Goal: Task Accomplishment & Management: Manage account settings

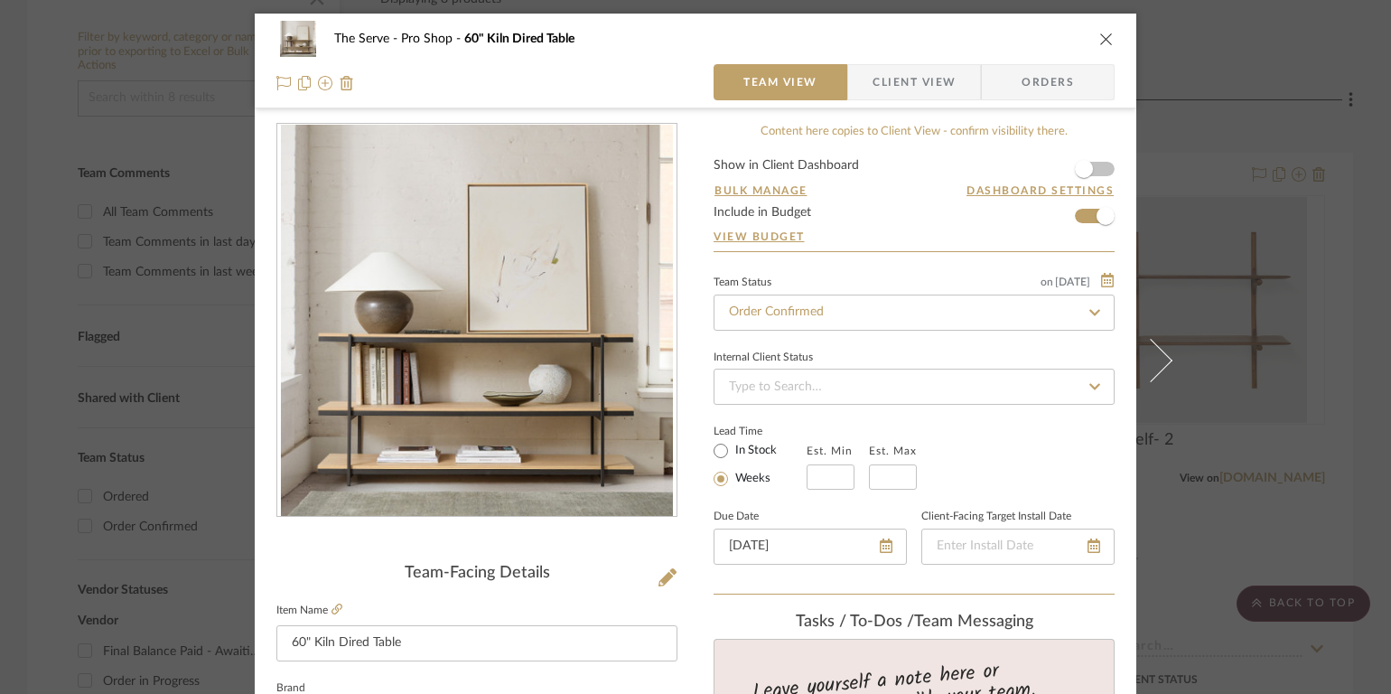
scroll to position [314, 0]
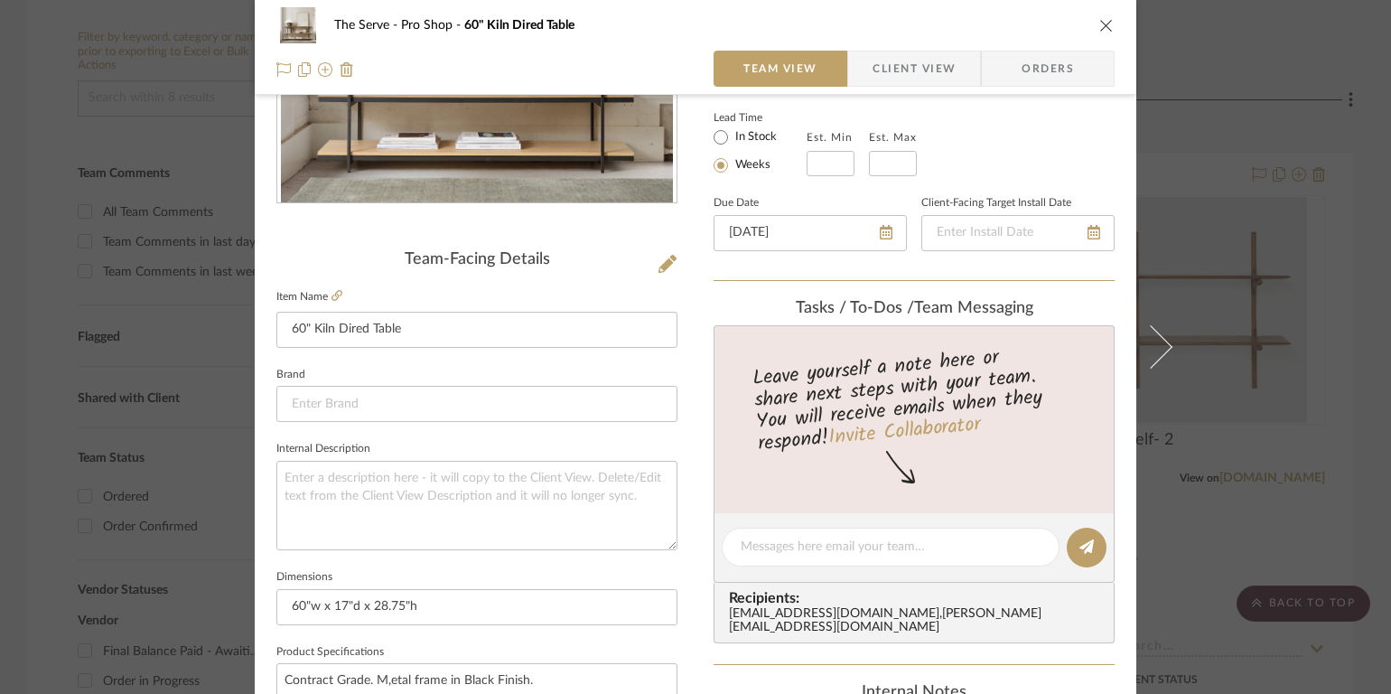
click at [1103, 23] on icon "close" at bounding box center [1107, 25] width 14 height 14
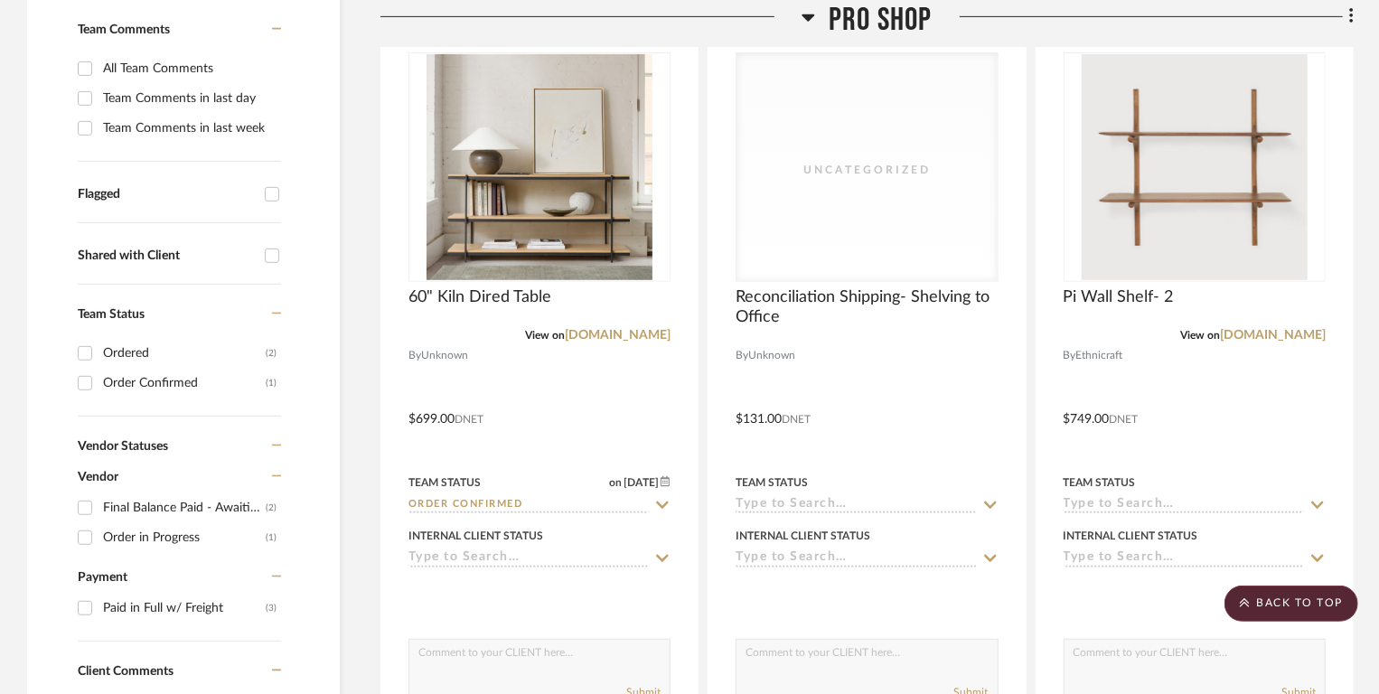
scroll to position [0, 0]
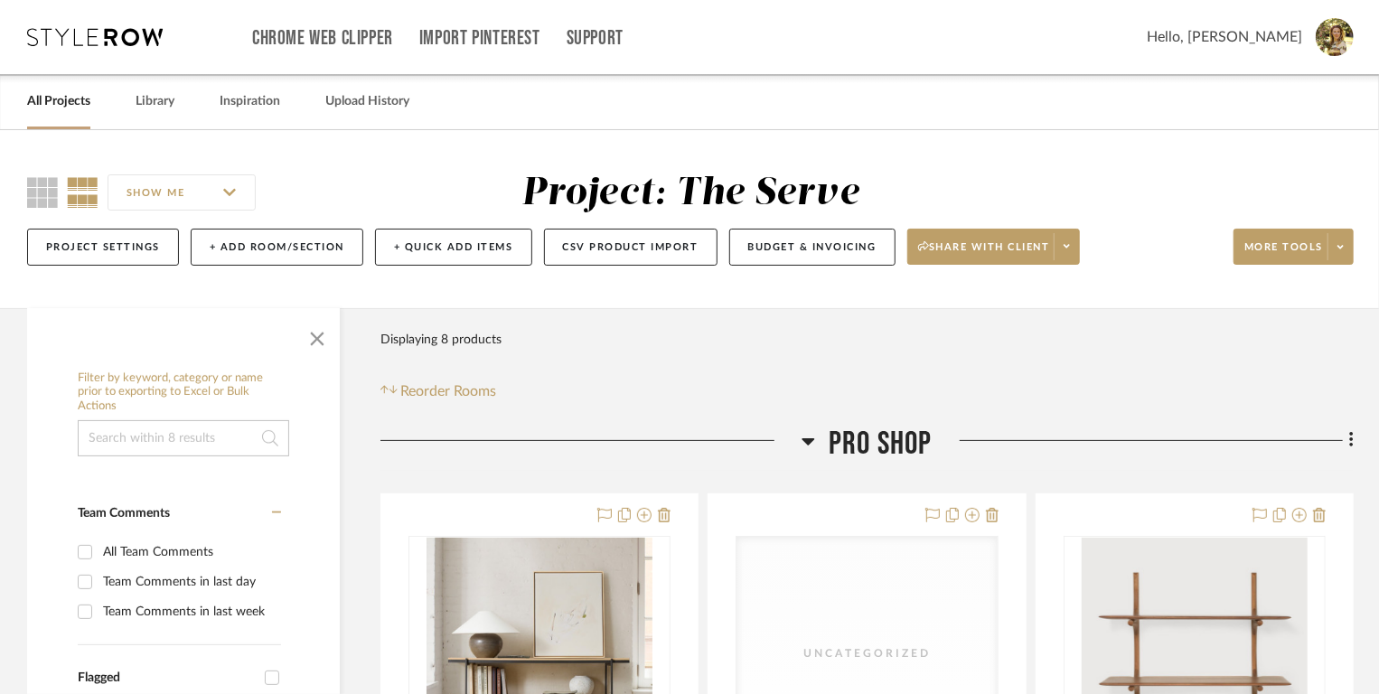
click at [1343, 34] on img at bounding box center [1335, 37] width 38 height 38
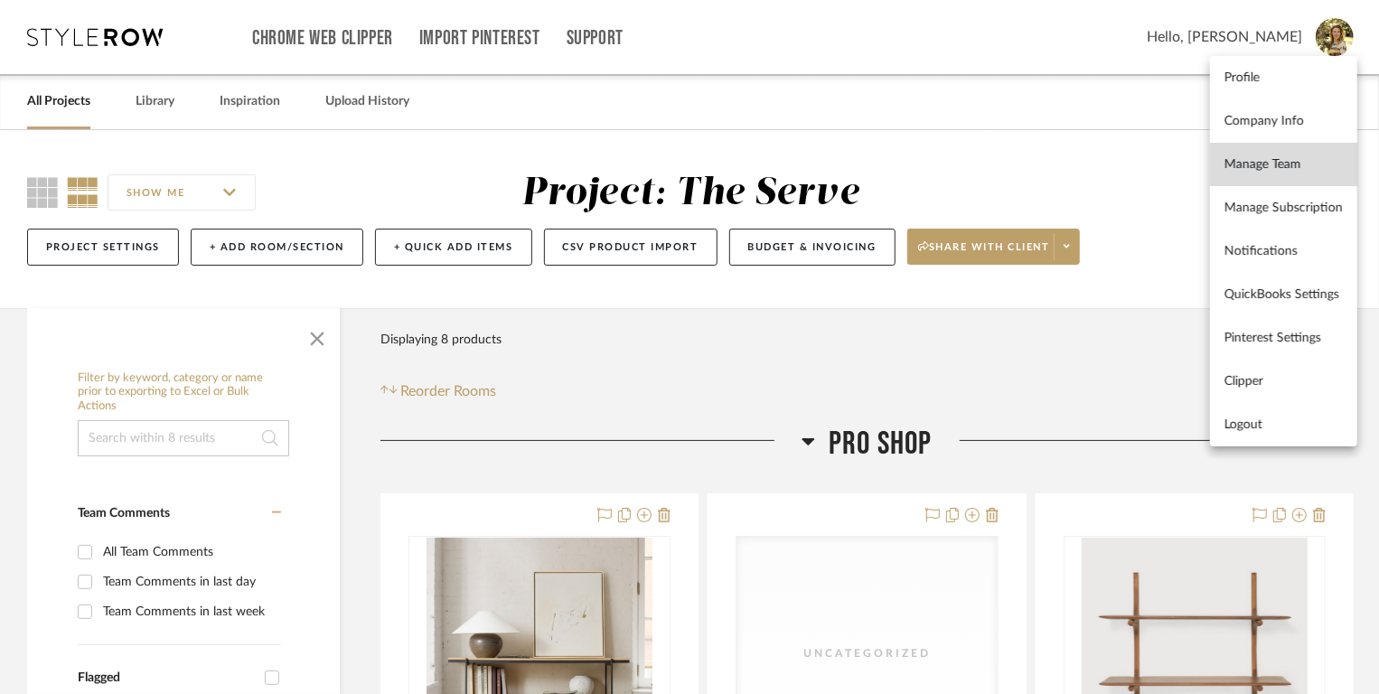
click at [1301, 153] on link "Manage Team" at bounding box center [1283, 164] width 147 height 43
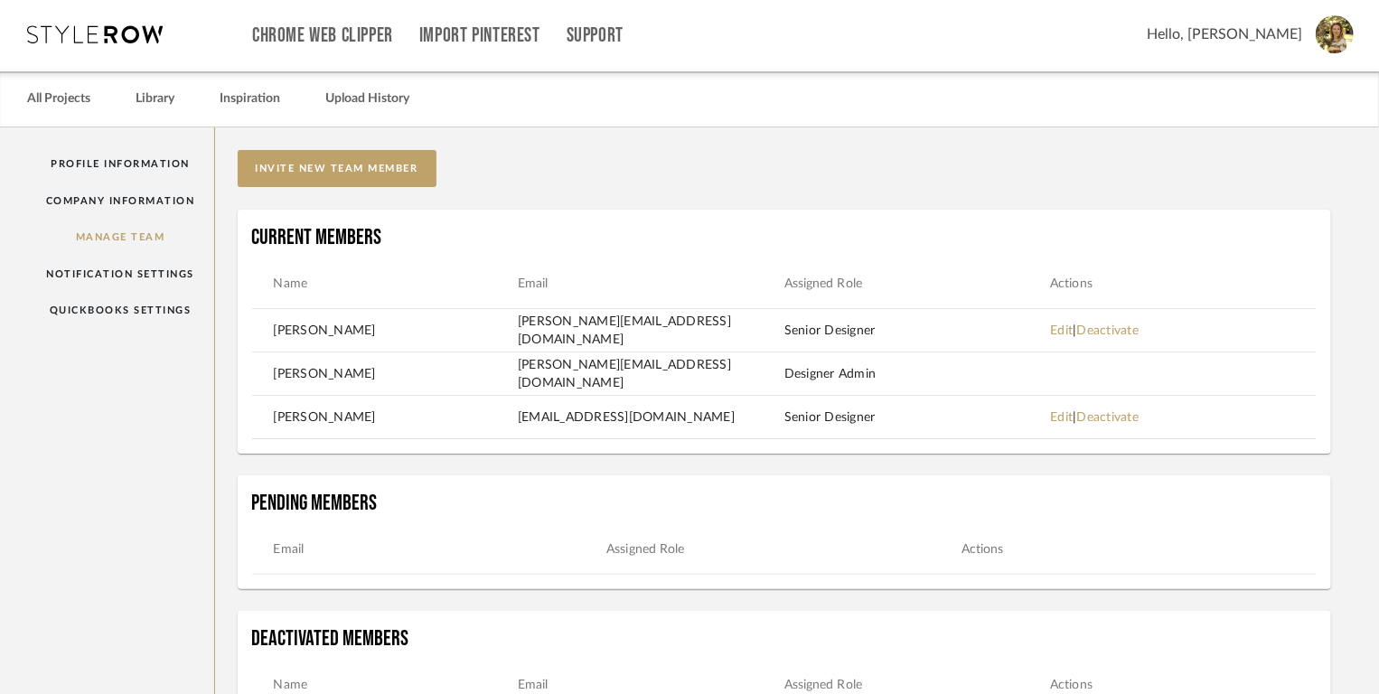
scroll to position [3, 0]
click at [421, 173] on button "invite new team member" at bounding box center [337, 168] width 199 height 37
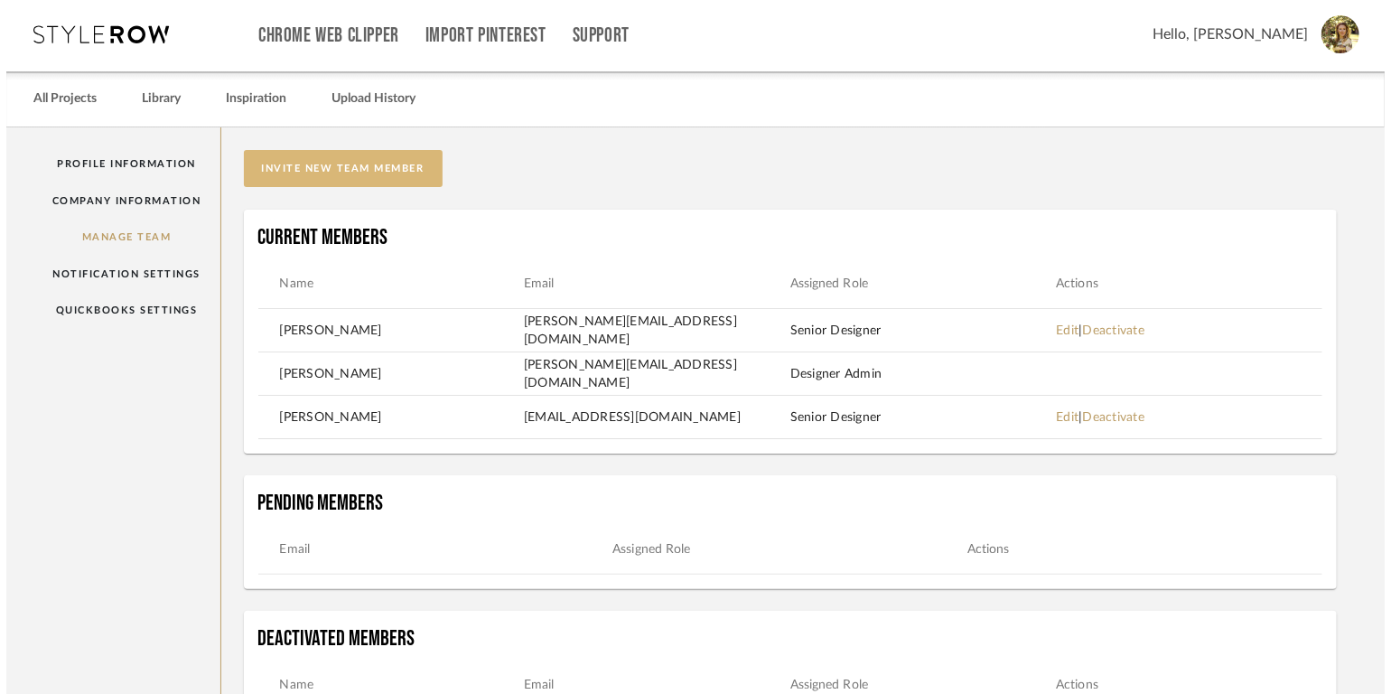
scroll to position [0, 0]
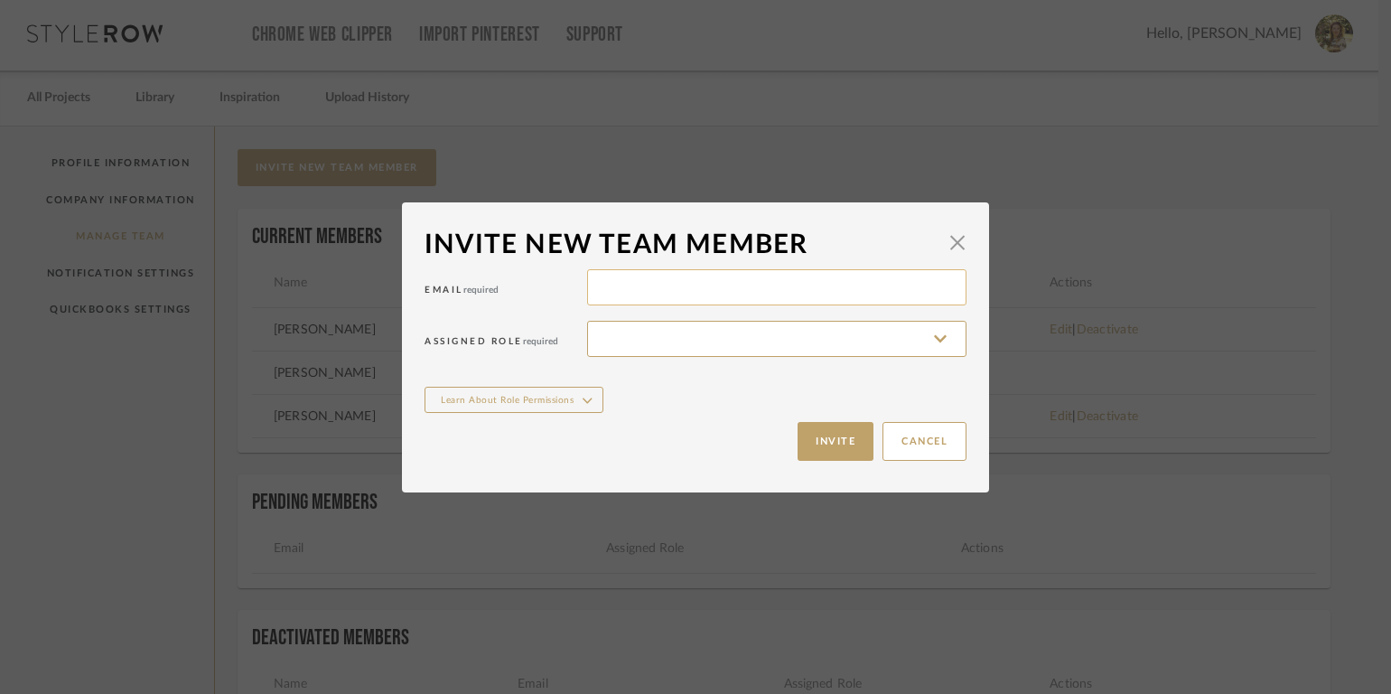
click at [716, 298] on input at bounding box center [776, 287] width 379 height 36
type input "[PERSON_NAME][EMAIL_ADDRESS][DOMAIN_NAME]"
click at [688, 332] on input at bounding box center [776, 339] width 379 height 36
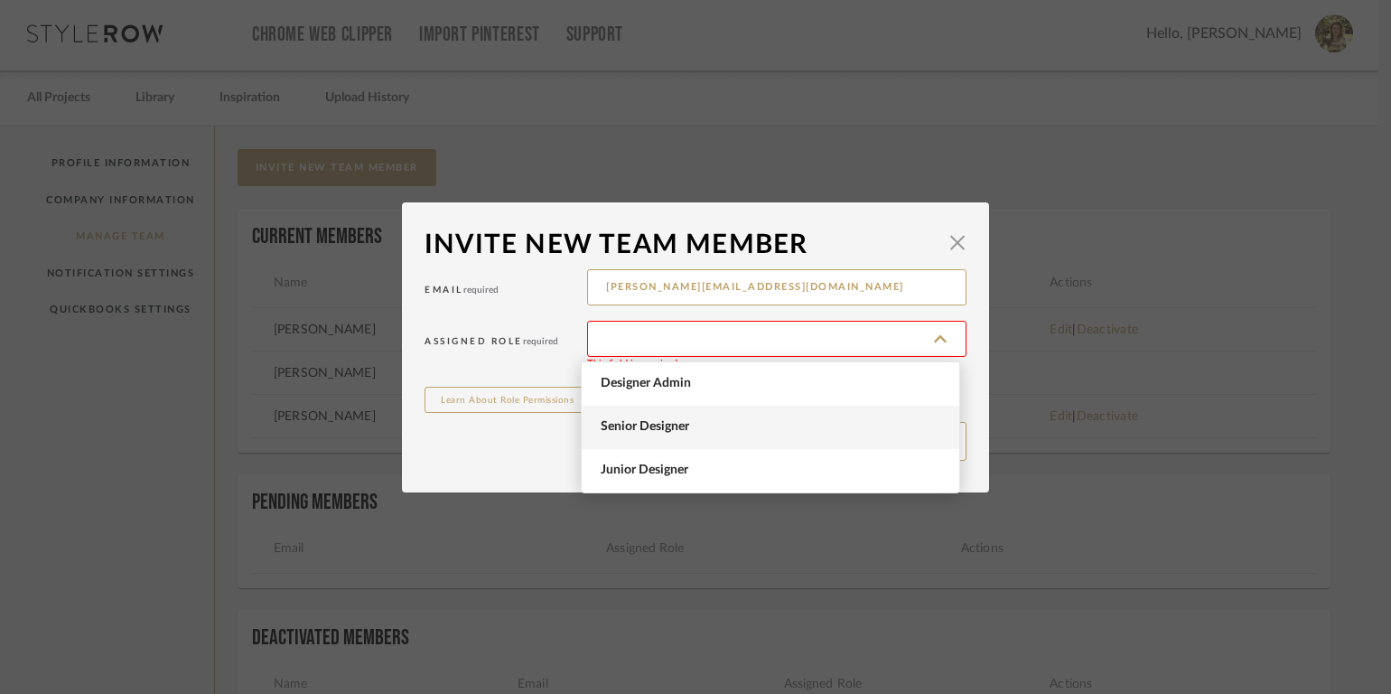
click at [681, 416] on span "Senior Designer" at bounding box center [771, 427] width 378 height 43
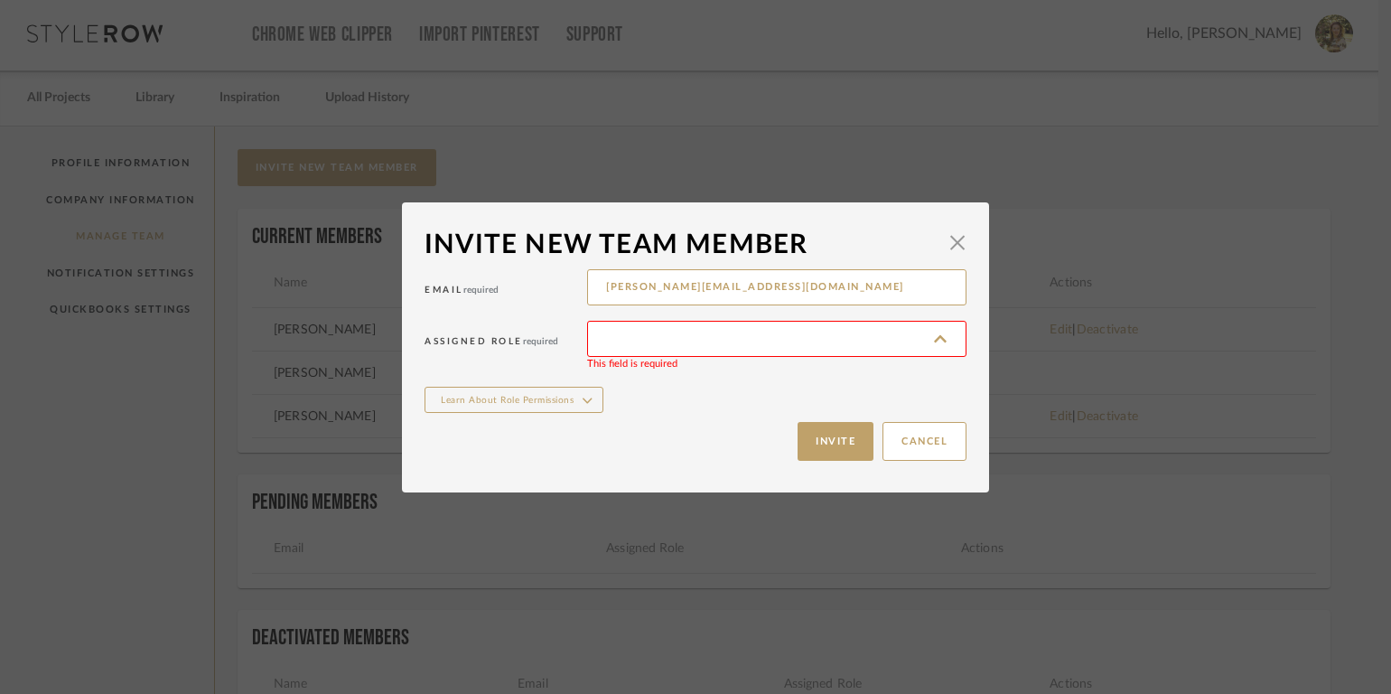
type input "Senior Designer"
click at [1046, 245] on div "Invite new team member × Email required [PERSON_NAME][EMAIL_ADDRESS][DOMAIN_NAM…" at bounding box center [695, 347] width 1391 height 694
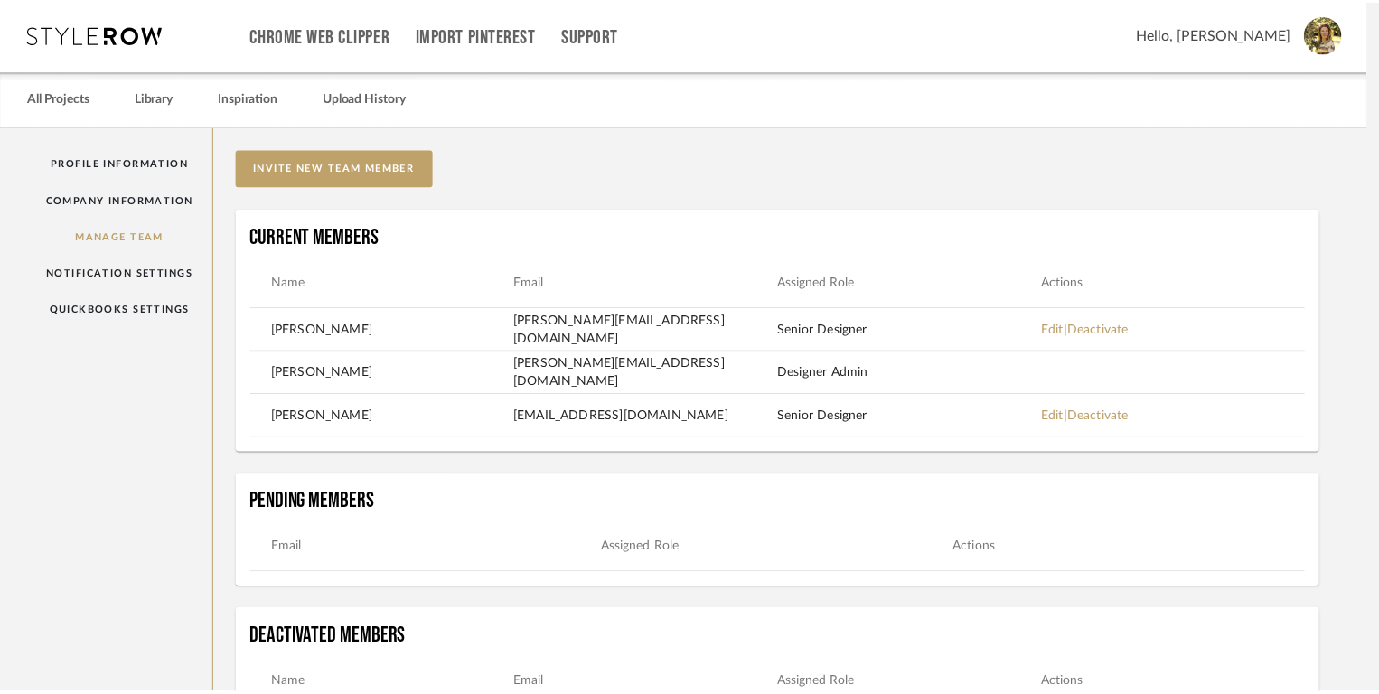
scroll to position [3, 0]
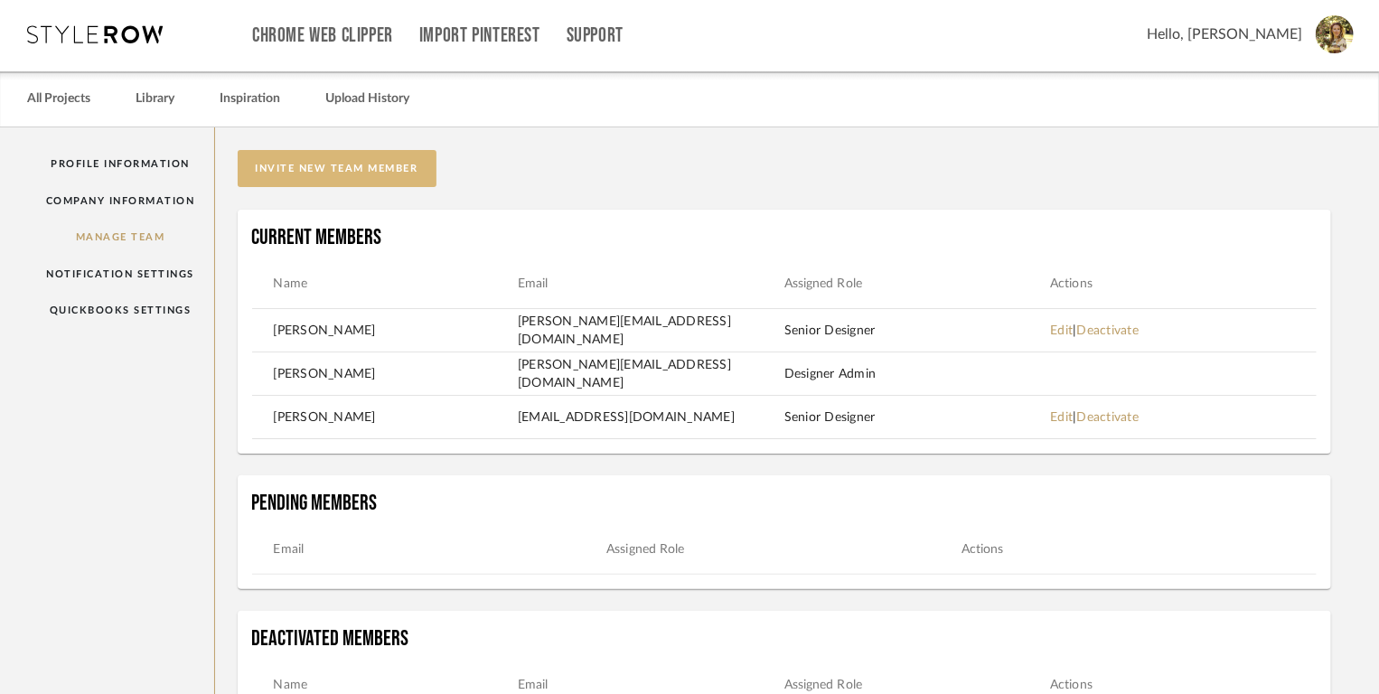
click at [384, 161] on button "invite new team member" at bounding box center [337, 168] width 199 height 37
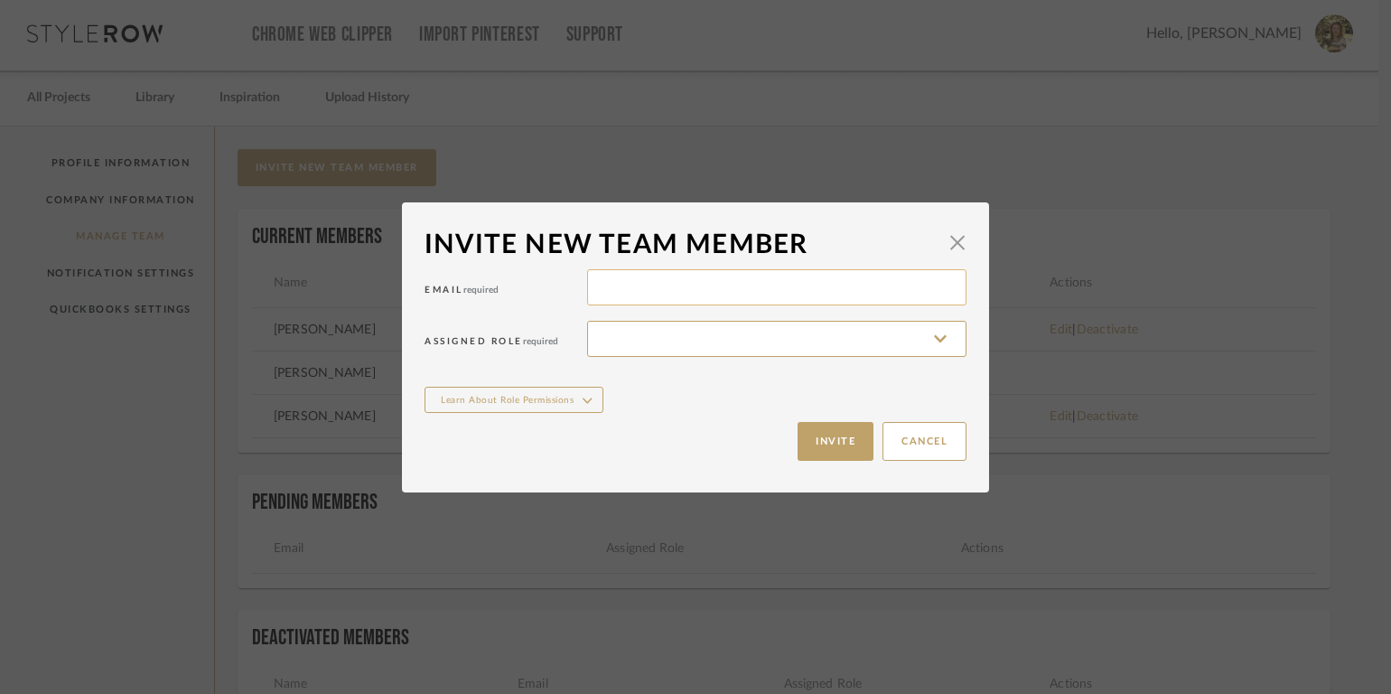
click at [607, 288] on input at bounding box center [776, 287] width 379 height 36
type input "h"
type input "[PERSON_NAME][EMAIL_ADDRESS][DOMAIN_NAME]"
click at [619, 325] on input at bounding box center [776, 339] width 379 height 36
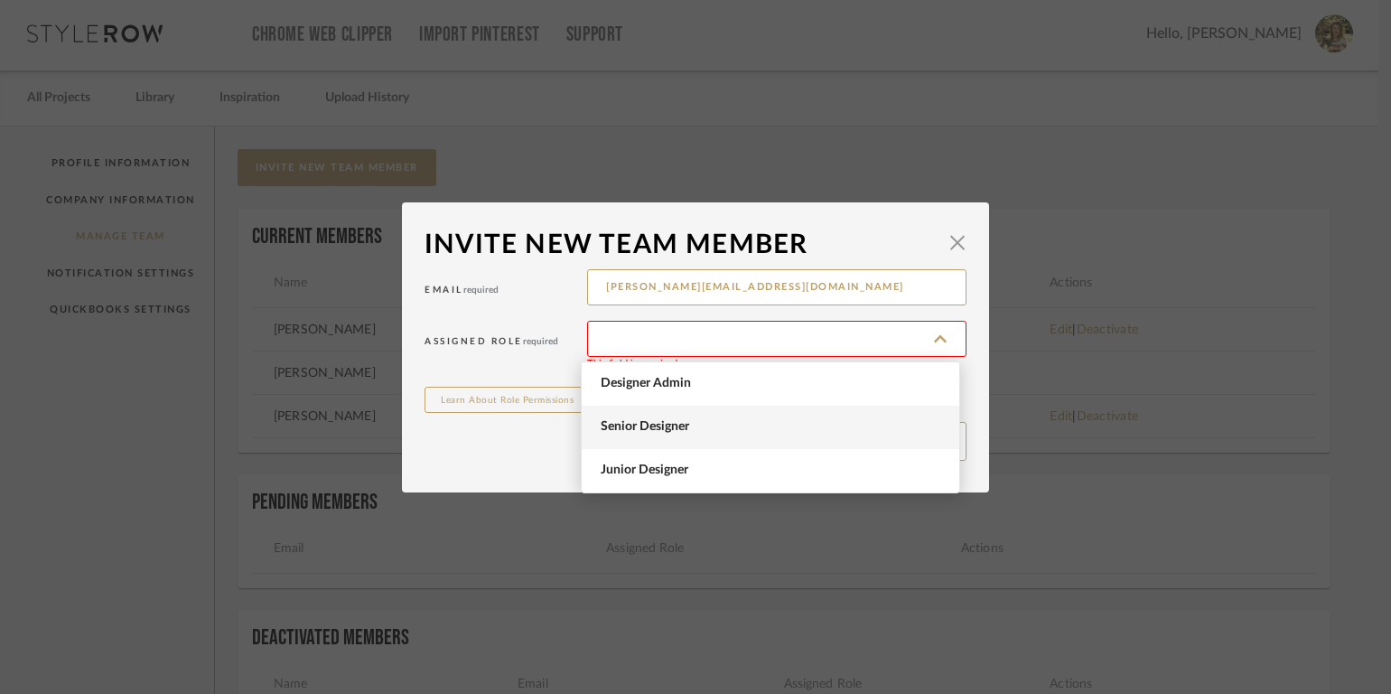
click at [647, 423] on span "Senior Designer" at bounding box center [773, 426] width 344 height 15
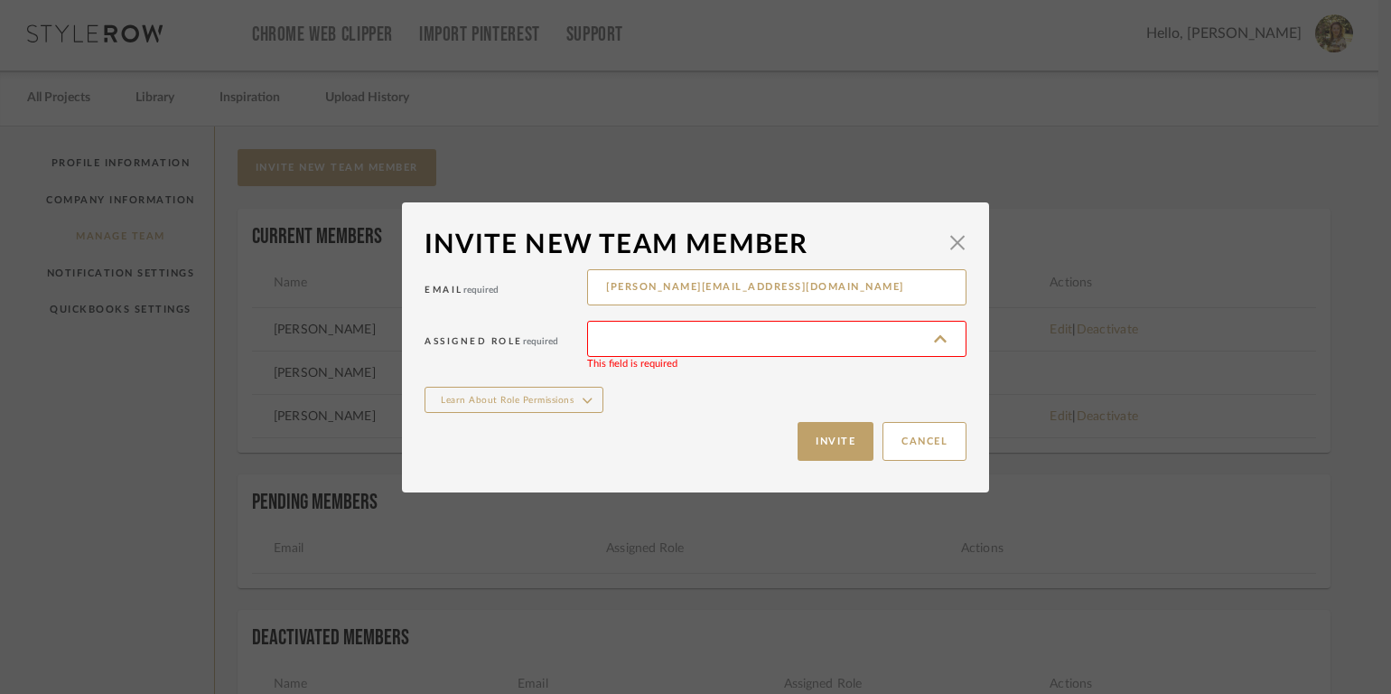
type input "Senior Designer"
click at [851, 450] on button "Invite" at bounding box center [836, 441] width 76 height 39
